Goal: Check status: Check status

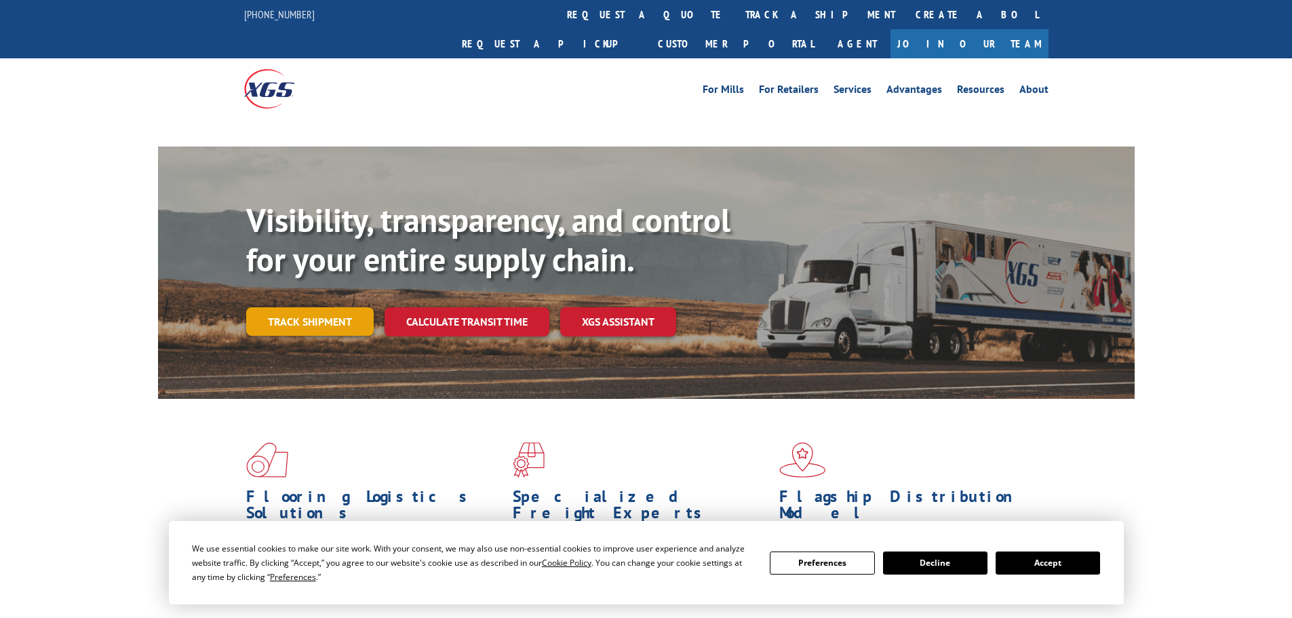
click at [328, 299] on div "Visibility, transparency, and control for your entire supply chain. Track shipm…" at bounding box center [690, 295] width 888 height 189
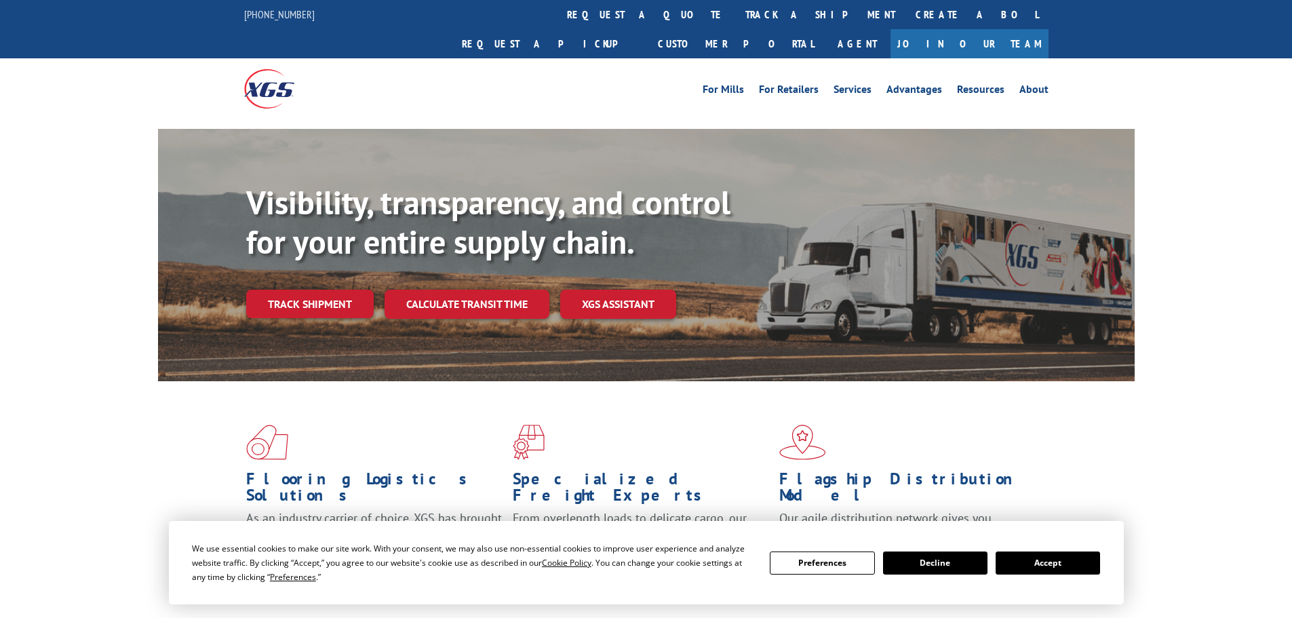
click at [1059, 561] on button "Accept" at bounding box center [1047, 562] width 104 height 23
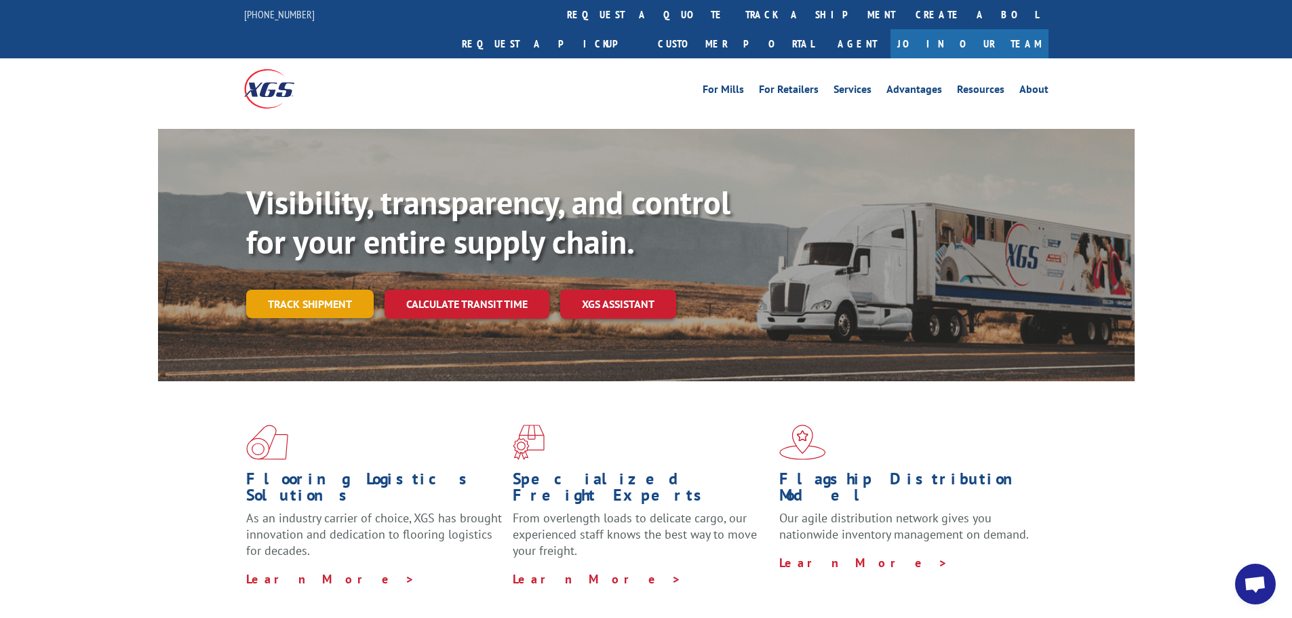
click at [287, 289] on link "Track shipment" at bounding box center [309, 303] width 127 height 28
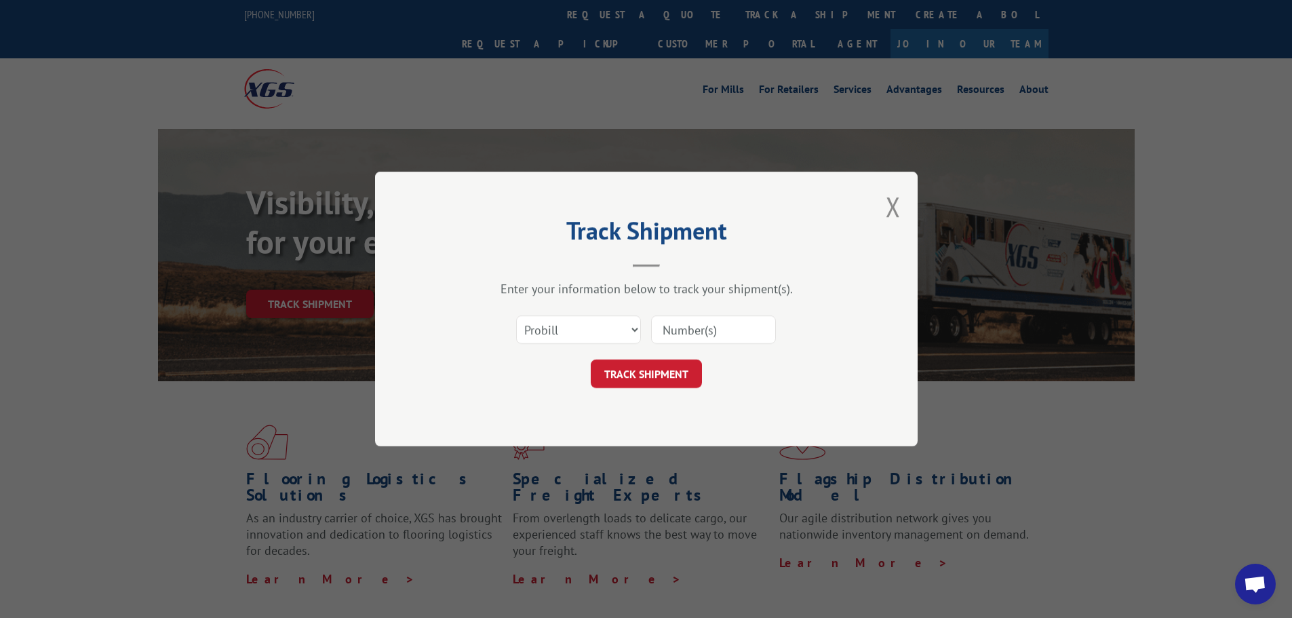
click at [534, 313] on div "Select category... Probill BOL PO" at bounding box center [646, 329] width 407 height 45
click at [528, 330] on select "Select category... Probill BOL PO" at bounding box center [578, 329] width 125 height 28
select select "po"
click at [516, 315] on select "Select category... Probill BOL PO" at bounding box center [578, 329] width 125 height 28
paste input "04523486"
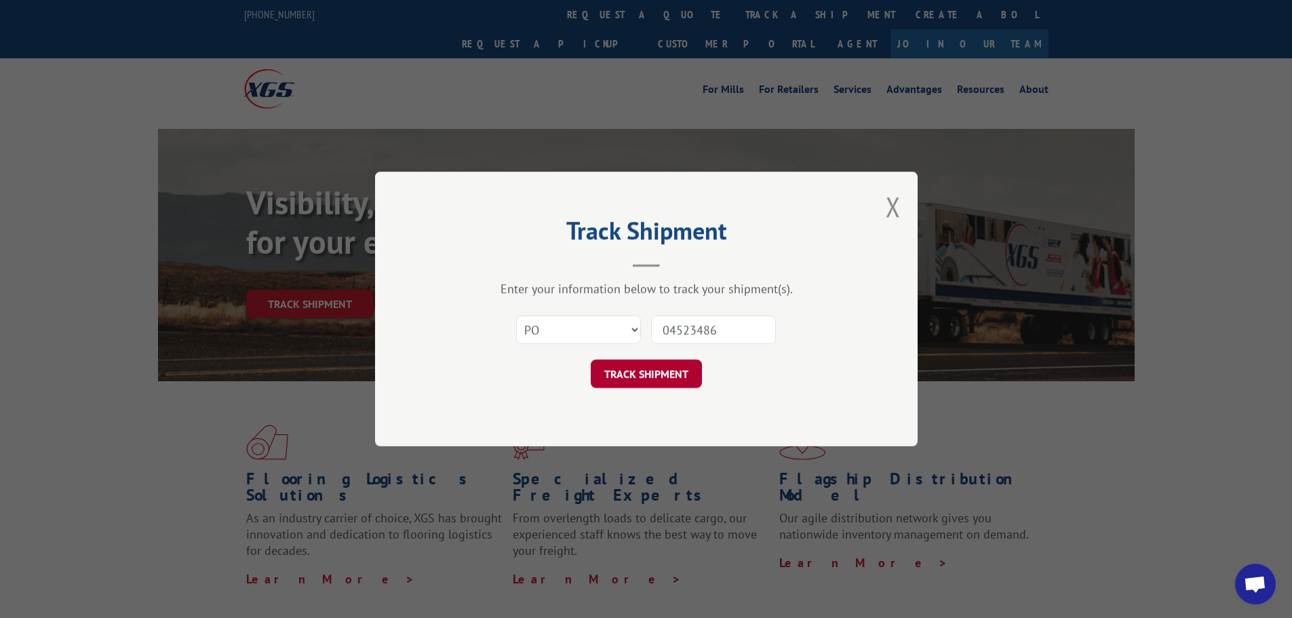
type input "04523486"
click at [658, 371] on button "TRACK SHIPMENT" at bounding box center [646, 373] width 111 height 28
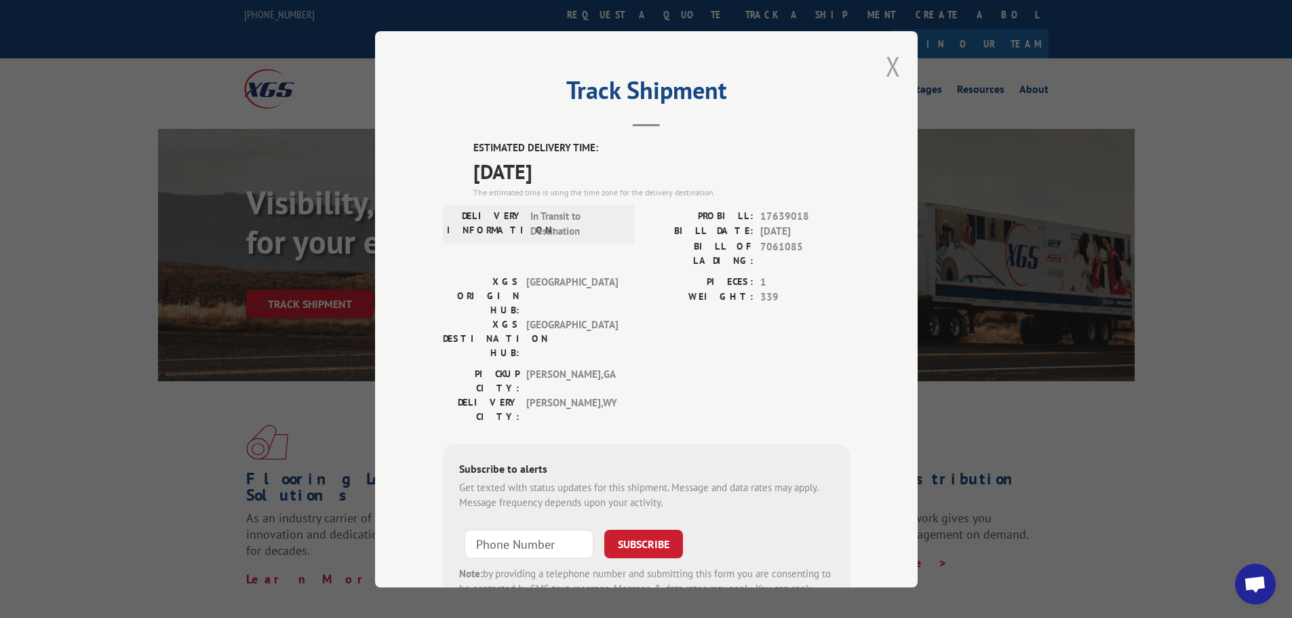
click at [885, 67] on button "Close modal" at bounding box center [892, 66] width 15 height 36
